Goal: Information Seeking & Learning: Learn about a topic

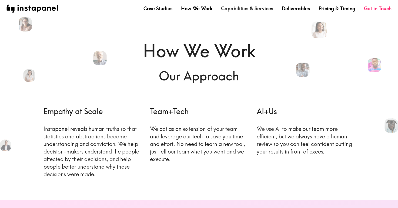
click at [231, 11] on link "Capabilities & Services" at bounding box center [247, 8] width 52 height 7
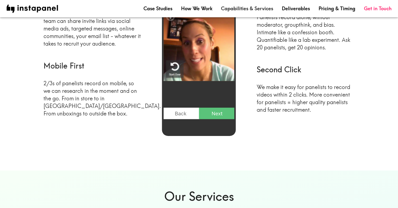
scroll to position [252, 0]
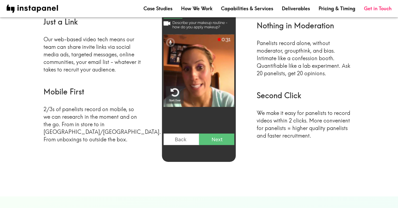
click at [216, 142] on img at bounding box center [199, 82] width 74 height 160
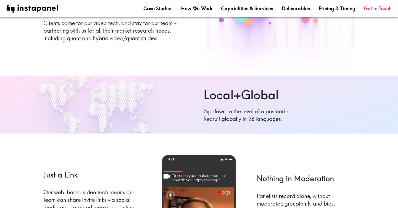
scroll to position [0, 0]
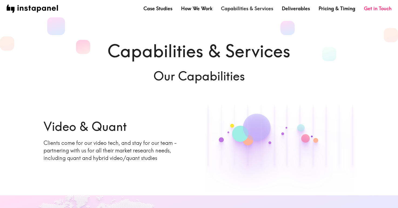
click at [258, 9] on link "Capabilities & Services" at bounding box center [247, 8] width 52 height 7
click at [296, 7] on link "Deliverables" at bounding box center [296, 8] width 28 height 7
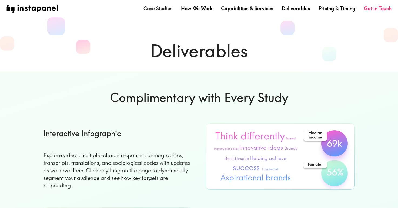
click at [163, 8] on link "Case Studies" at bounding box center [157, 8] width 29 height 7
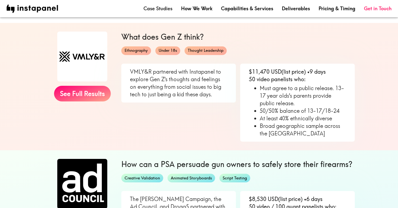
scroll to position [49, 0]
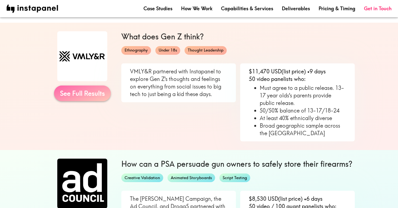
click at [87, 96] on link "See Full Results" at bounding box center [82, 94] width 57 height 16
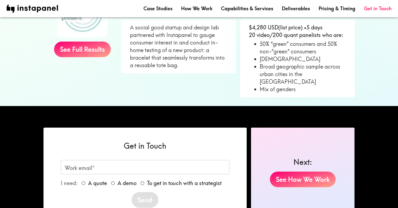
scroll to position [515, 0]
